Goal: Task Accomplishment & Management: Manage account settings

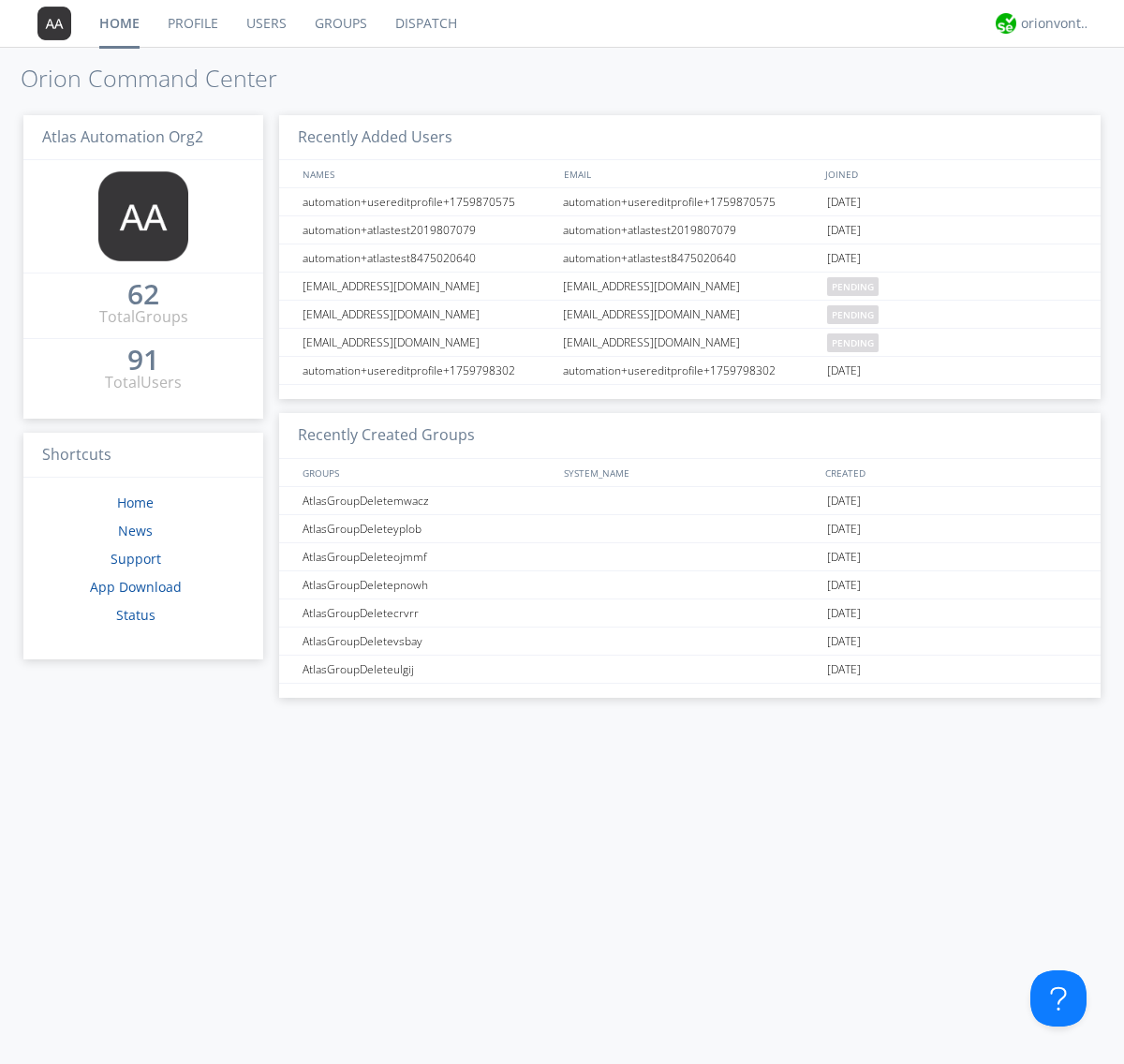
click at [265, 24] on link "Users" at bounding box center [266, 24] width 69 height 47
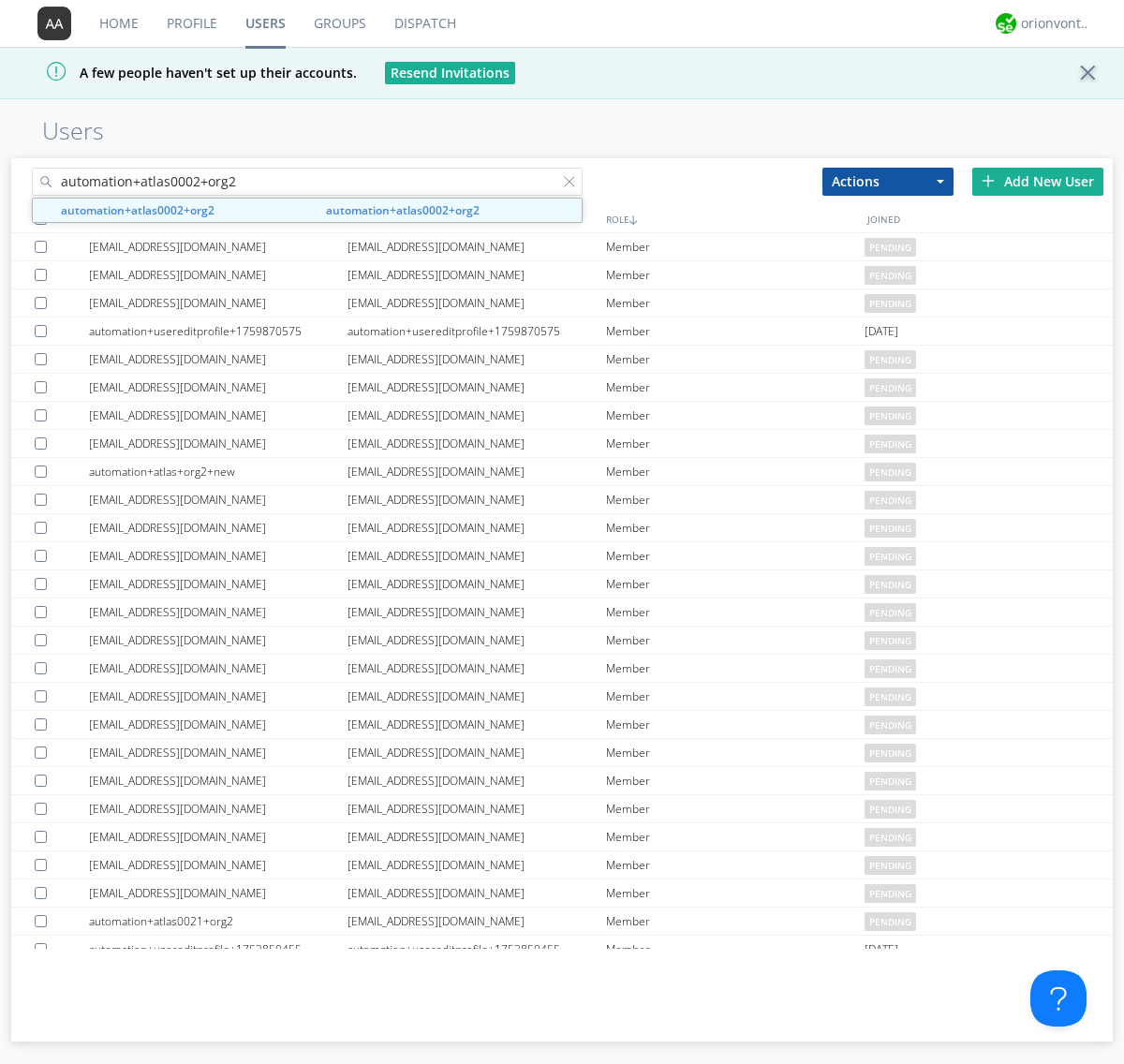
type input "automation+atlas0002+org2"
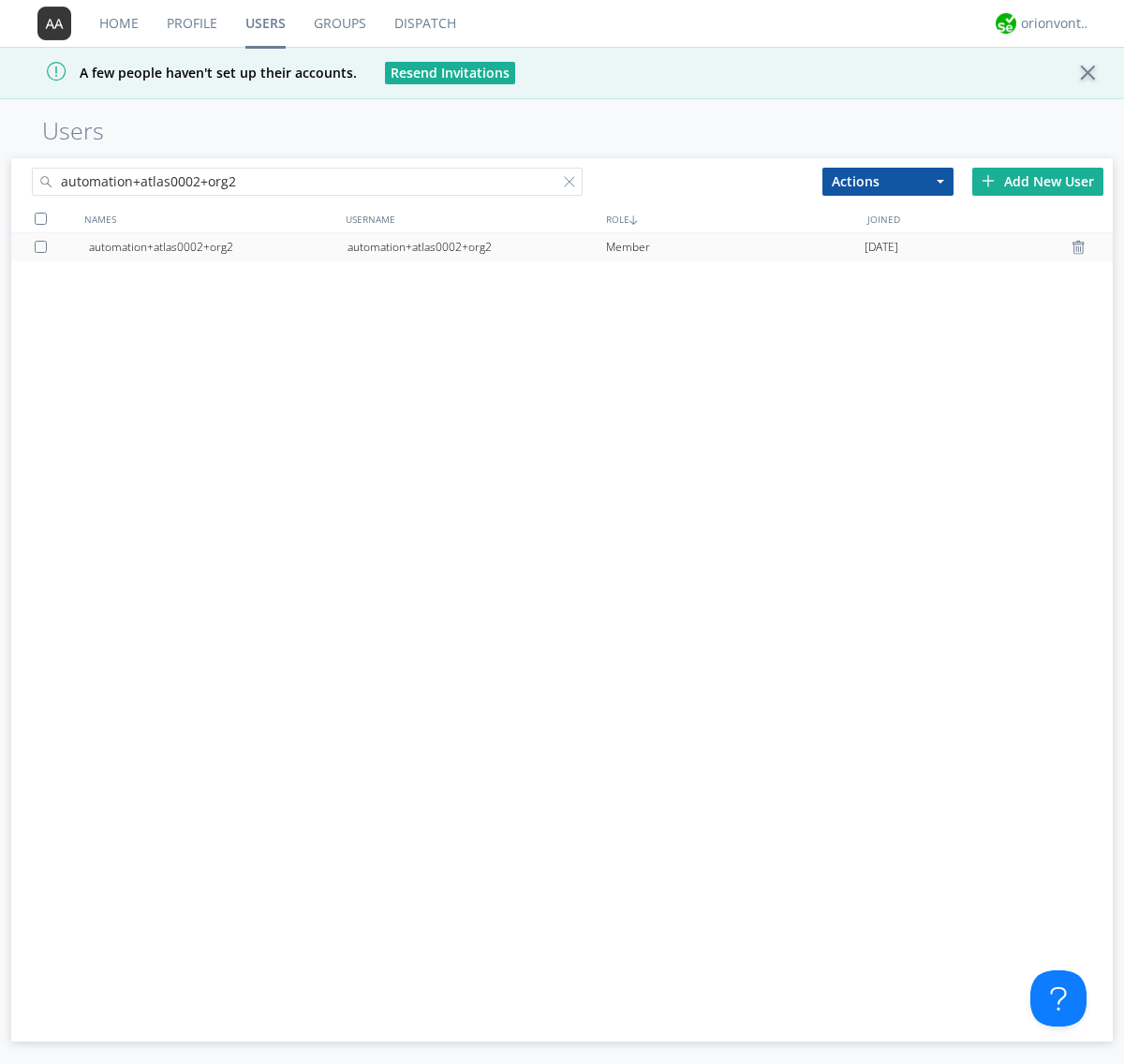
click at [476, 247] on div "automation+atlas0002+org2" at bounding box center [477, 247] width 258 height 28
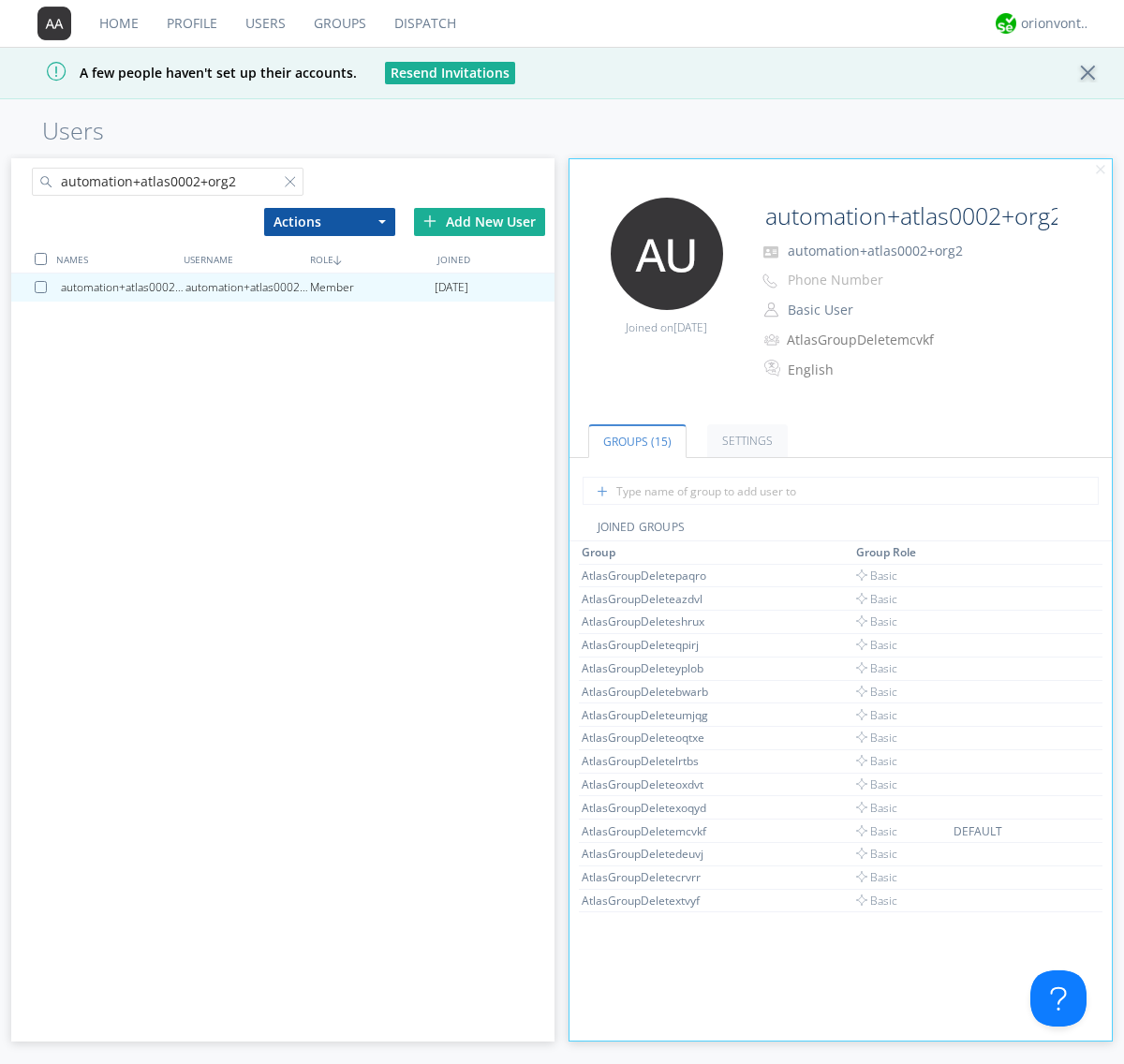
click at [873, 310] on button "Basic User" at bounding box center [874, 309] width 188 height 27
click at [0, 0] on link "Manager" at bounding box center [0, 0] width 0 height 0
click at [873, 310] on button "Manager" at bounding box center [874, 309] width 188 height 27
click at [0, 0] on link "Basic User" at bounding box center [0, 0] width 0 height 0
click at [1051, 24] on div "orionvontas+atlas+automation+org2" at bounding box center [1055, 23] width 70 height 19
